Goal: Task Accomplishment & Management: Use online tool/utility

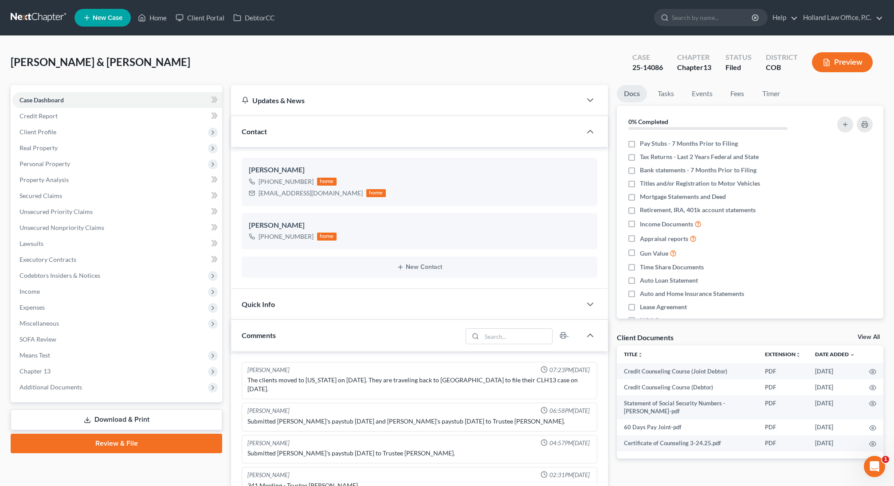
click at [838, 68] on button "Preview" at bounding box center [842, 62] width 61 height 20
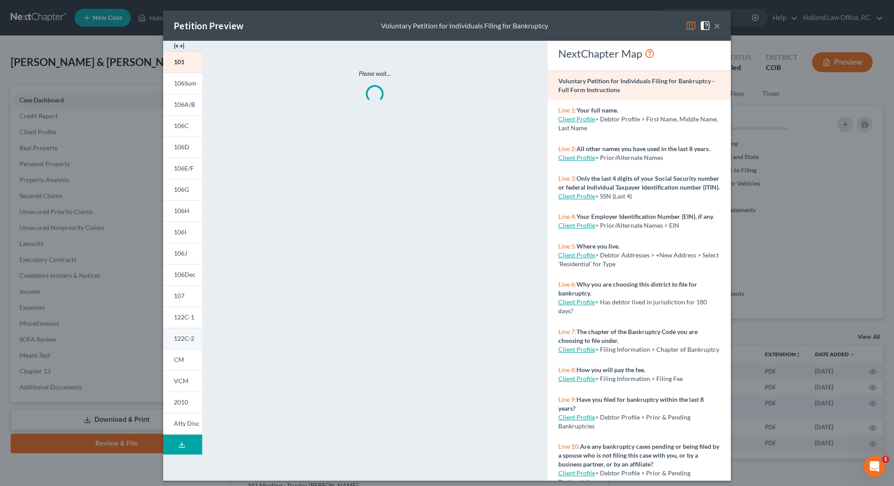
click at [190, 340] on span "122C-2" at bounding box center [184, 339] width 20 height 8
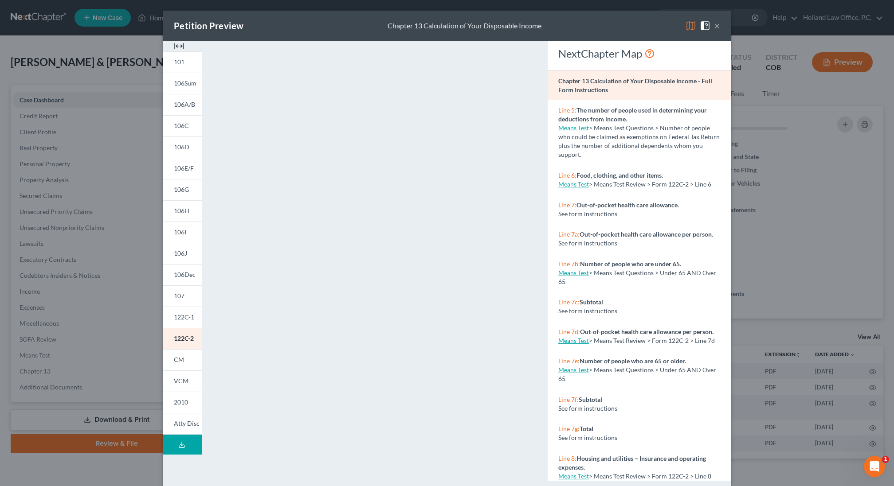
click at [719, 24] on button "×" at bounding box center [717, 25] width 6 height 11
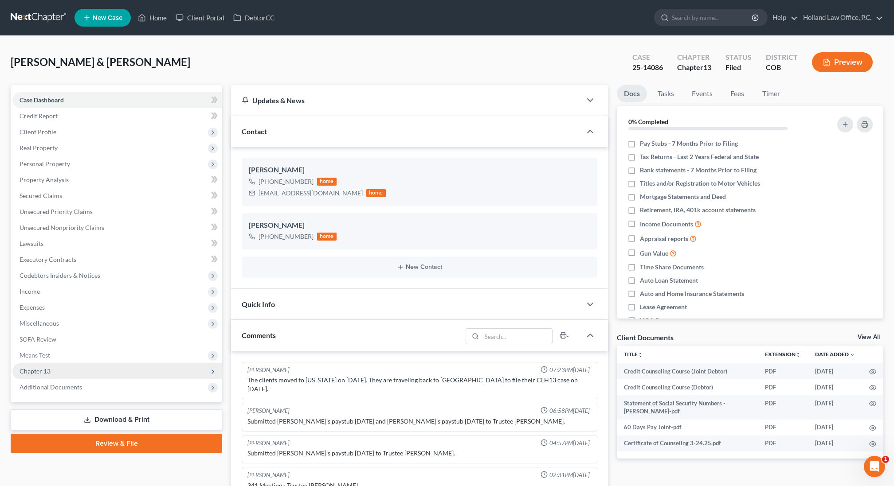
click at [69, 369] on span "Chapter 13" at bounding box center [117, 372] width 210 height 16
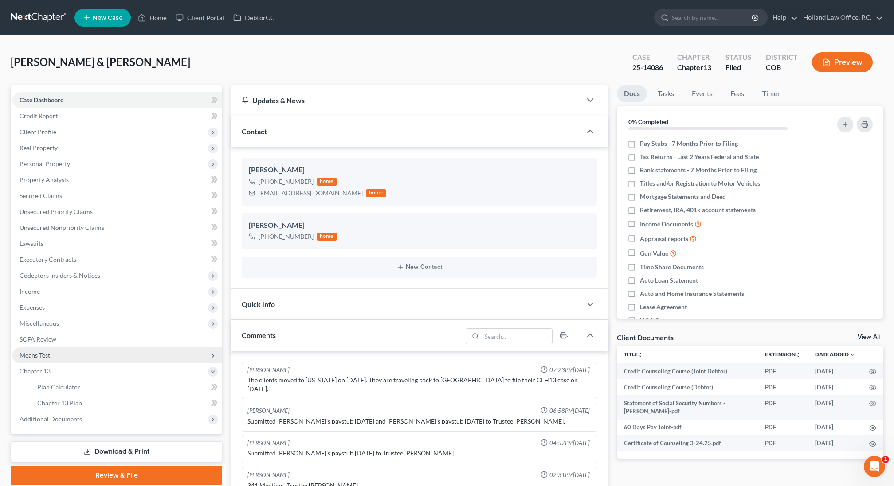
click at [86, 362] on span "Means Test" at bounding box center [117, 356] width 210 height 16
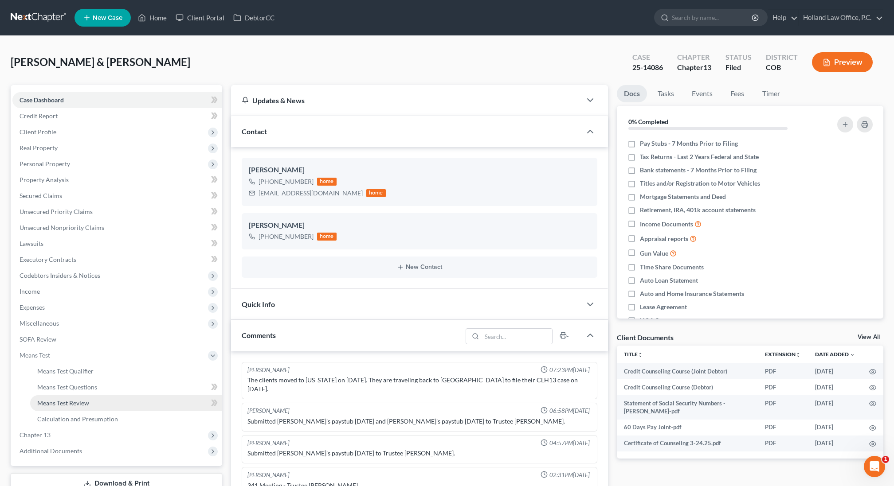
click at [86, 403] on span "Means Test Review" at bounding box center [63, 403] width 52 height 8
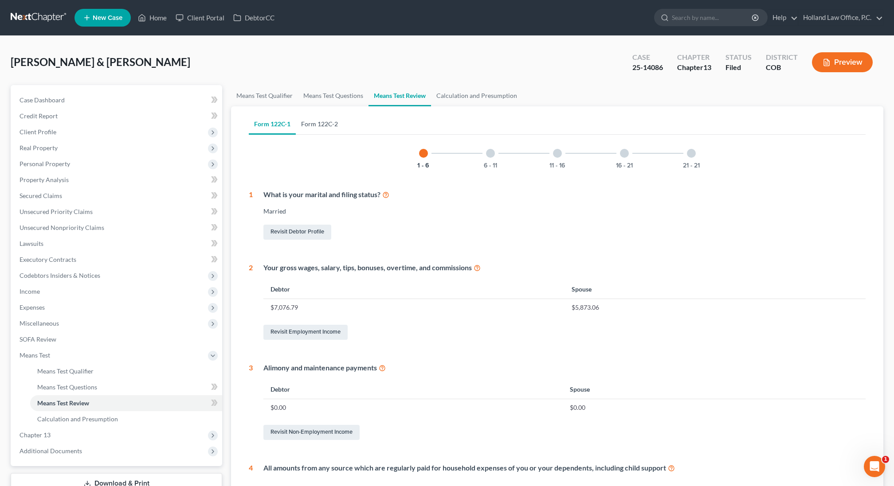
click at [330, 123] on link "Form 122C-2" at bounding box center [319, 124] width 47 height 21
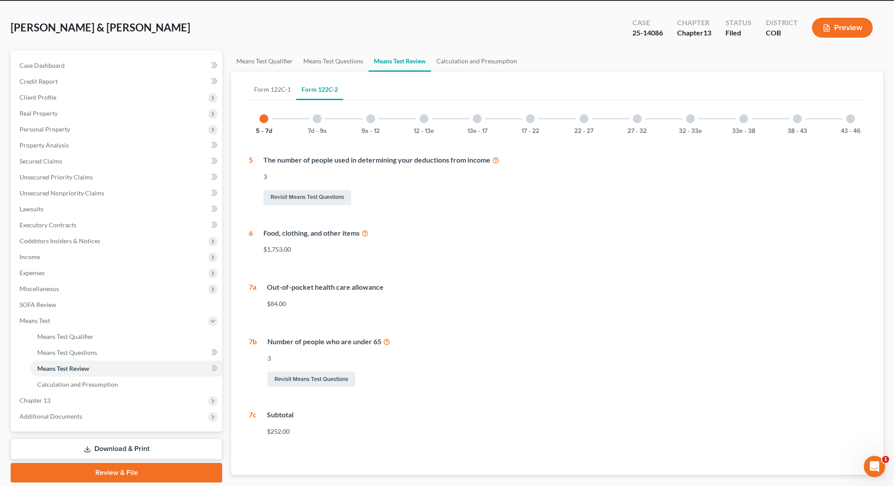
scroll to position [32, 0]
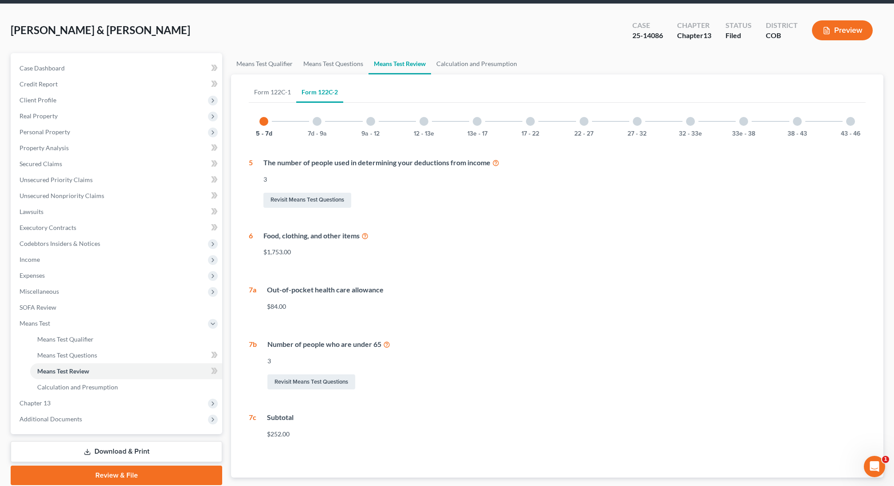
click at [317, 122] on div at bounding box center [317, 121] width 9 height 9
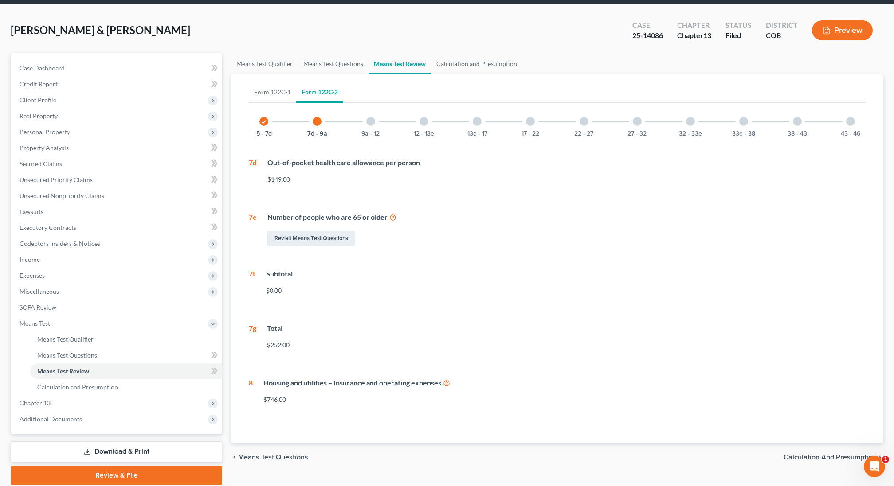
click at [369, 123] on div at bounding box center [370, 121] width 9 height 9
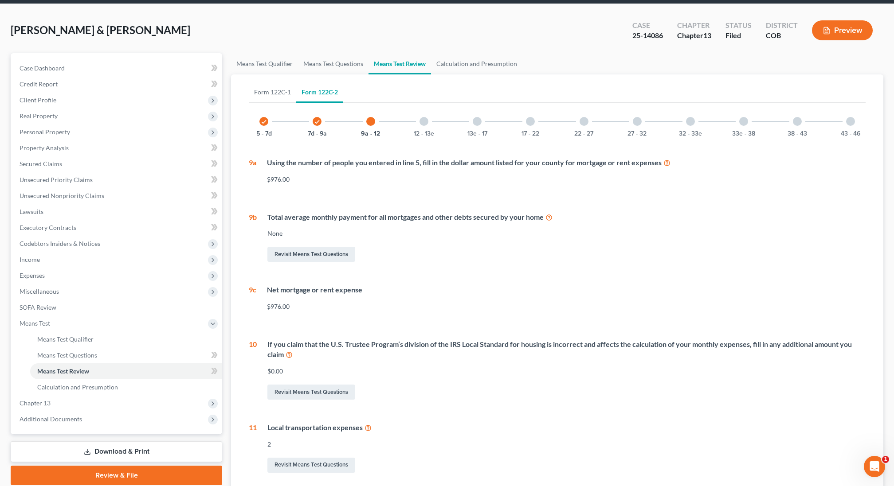
click at [423, 121] on div at bounding box center [423, 121] width 9 height 9
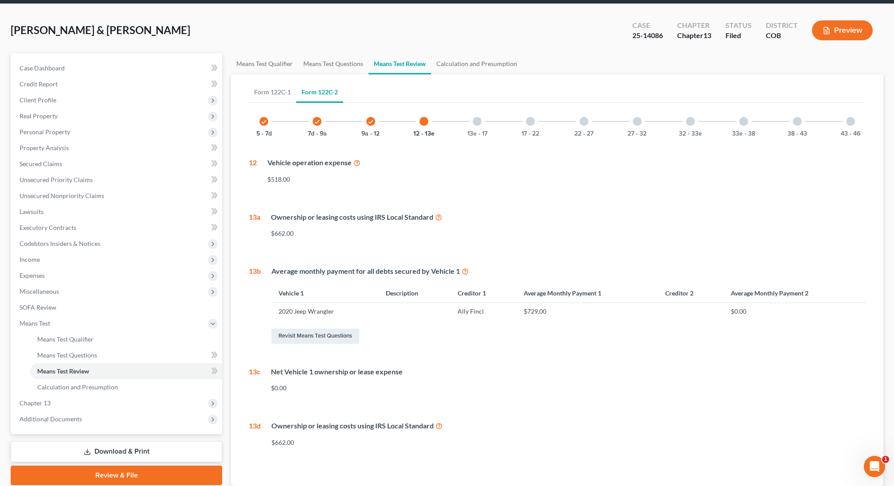
click at [374, 118] on div "check 9a - 12" at bounding box center [371, 121] width 30 height 30
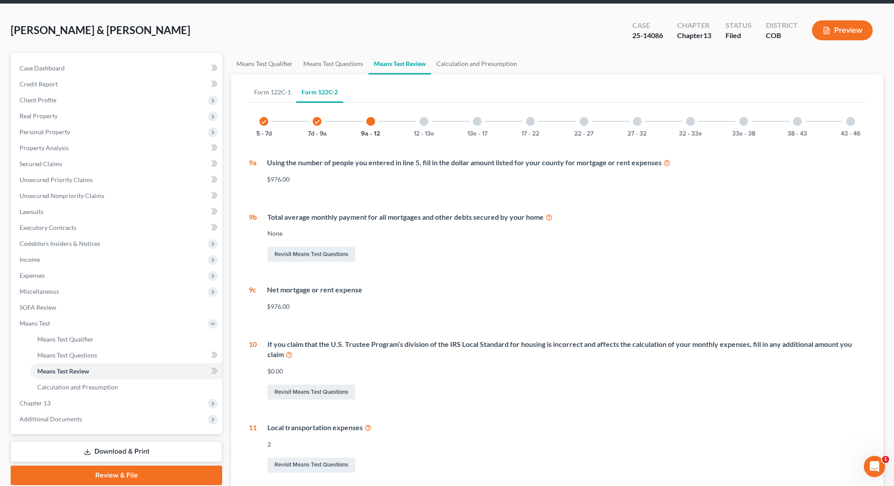
click at [317, 121] on icon "check" at bounding box center [317, 122] width 6 height 6
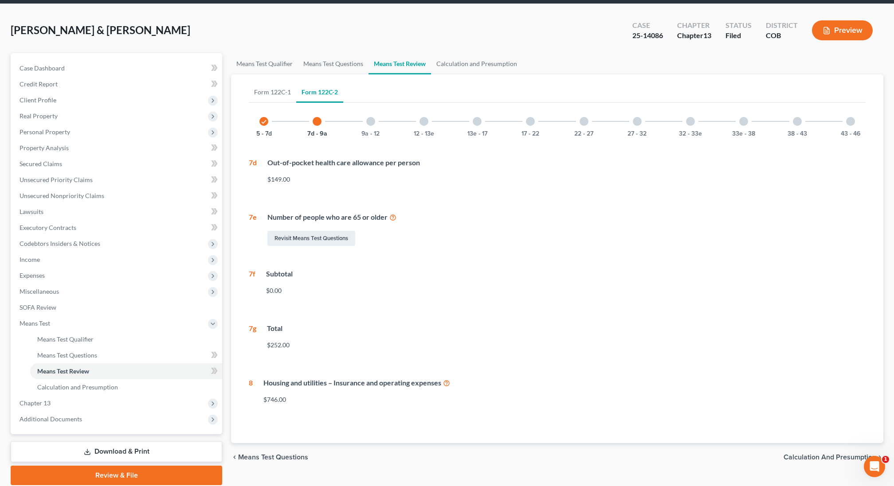
click at [830, 29] on icon "button" at bounding box center [826, 31] width 8 height 8
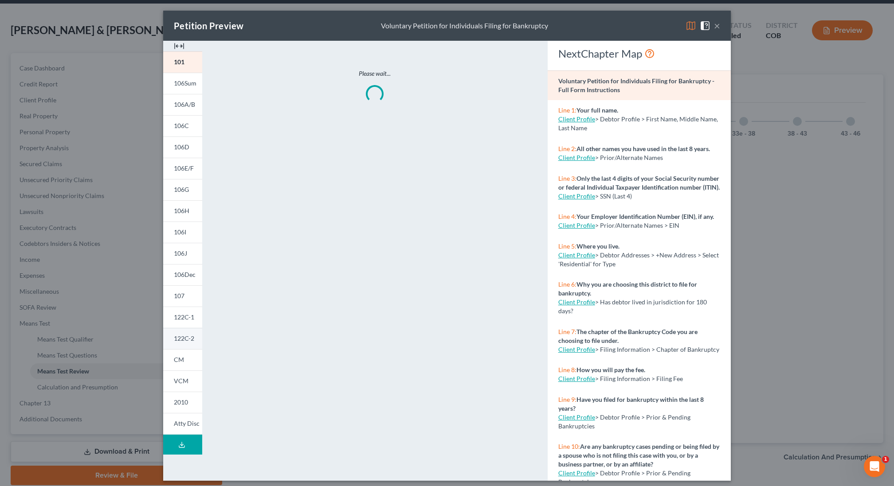
click at [186, 336] on span "122C-2" at bounding box center [184, 339] width 20 height 8
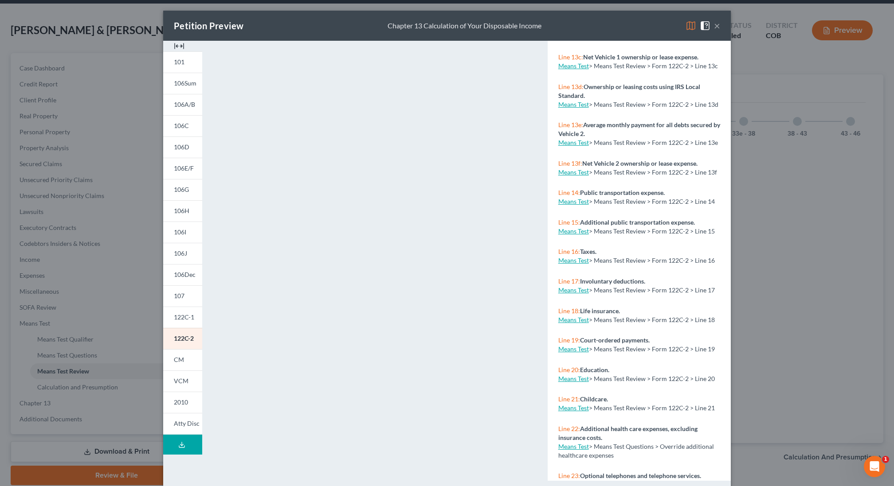
scroll to position [827, 0]
click at [761, 270] on div "Petition Preview Chapter 13 Calculation of Your Disposable Income × 101 106Sum …" at bounding box center [447, 243] width 894 height 486
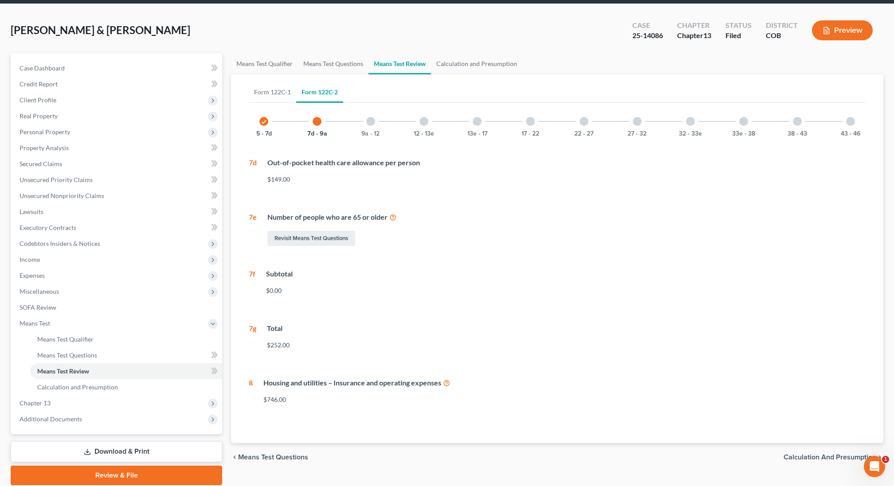
click at [479, 121] on div at bounding box center [477, 121] width 9 height 9
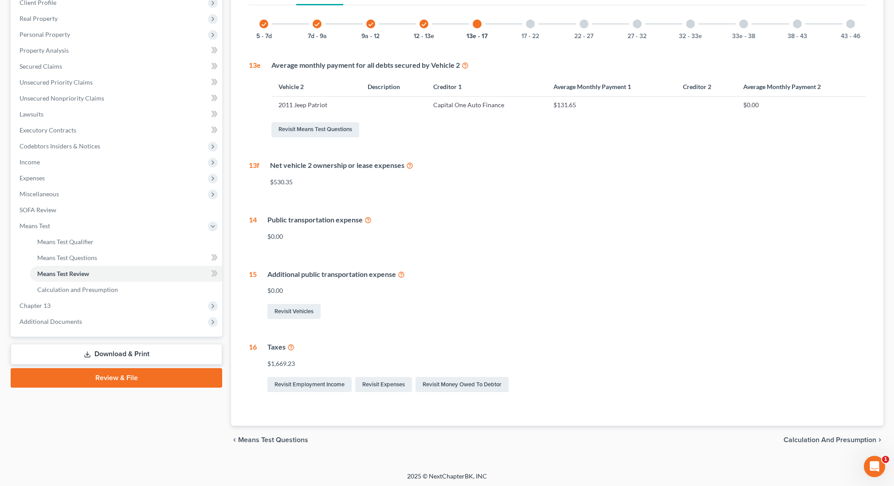
scroll to position [130, 0]
